Goal: Information Seeking & Learning: Understand process/instructions

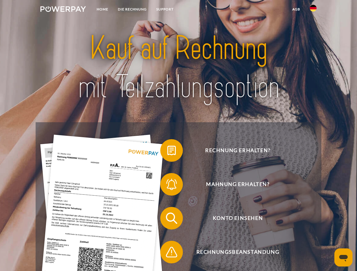
click at [63, 10] on img at bounding box center [62, 9] width 45 height 6
click at [313, 10] on img at bounding box center [313, 8] width 7 height 7
click at [296, 9] on link "agb" at bounding box center [296, 9] width 18 height 10
click at [167, 152] on span at bounding box center [163, 150] width 28 height 28
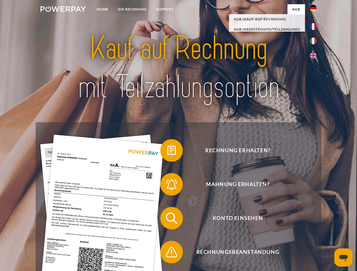
click at [167, 186] on span at bounding box center [163, 184] width 28 height 28
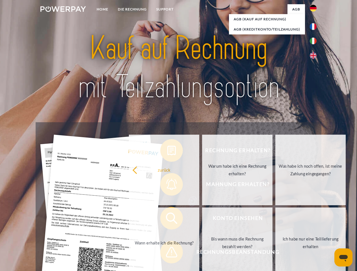
click at [202, 220] on link "Bis wann muss die Rechnung bezahlt werden?" at bounding box center [237, 243] width 70 height 71
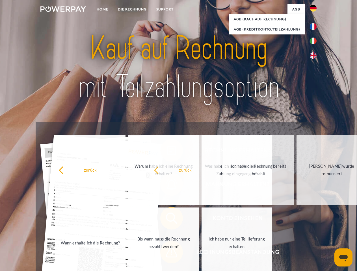
click at [167, 253] on span at bounding box center [163, 252] width 28 height 28
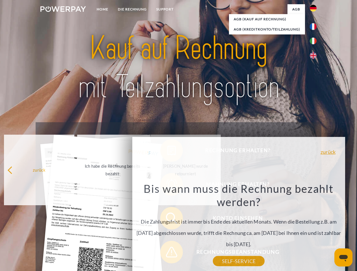
click at [343, 258] on icon "Messaging-Fenster öffnen" at bounding box center [343, 258] width 8 height 7
